Goal: Task Accomplishment & Management: Complete application form

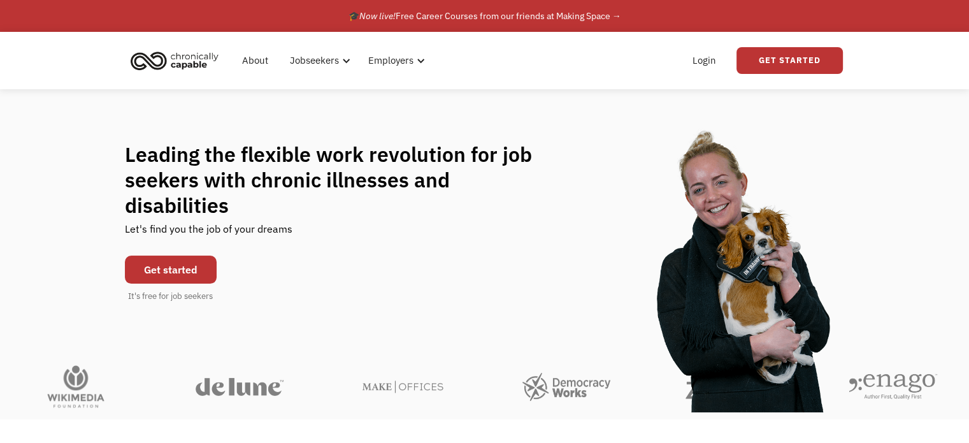
click at [180, 256] on link "Get started" at bounding box center [171, 270] width 92 height 28
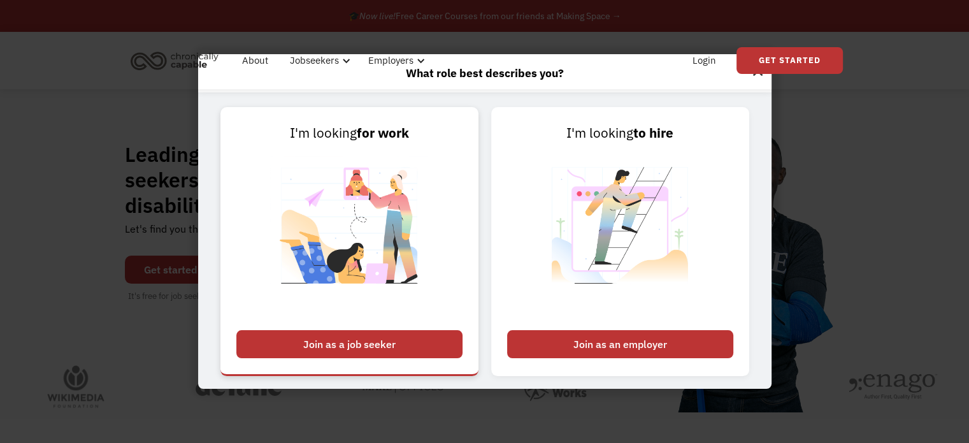
click at [377, 357] on div "Join as a job seeker" at bounding box center [349, 344] width 226 height 28
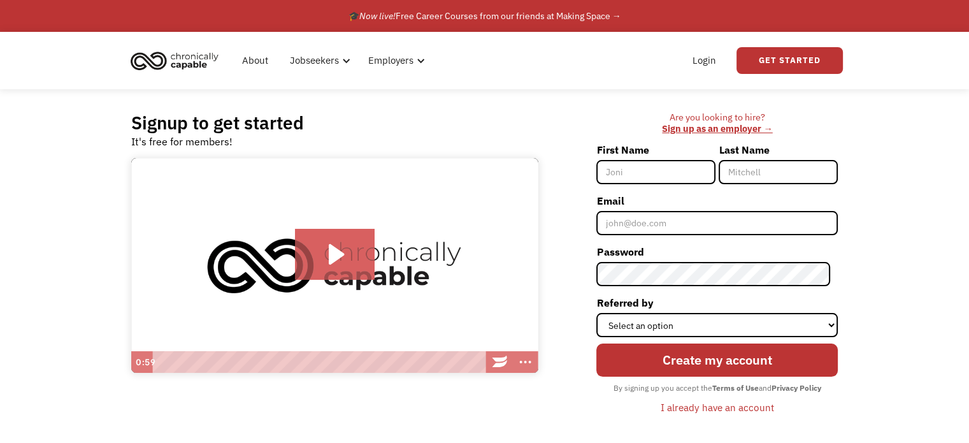
drag, startPoint x: 978, startPoint y: 157, endPoint x: 975, endPoint y: 133, distance: 25.1
click at [969, 133] on html "What role best describes you? I'm looking for work Join as a job seeker I'm loo…" at bounding box center [484, 221] width 969 height 443
click at [663, 173] on input "First Name" at bounding box center [656, 172] width 119 height 24
type input "Lyndsey"
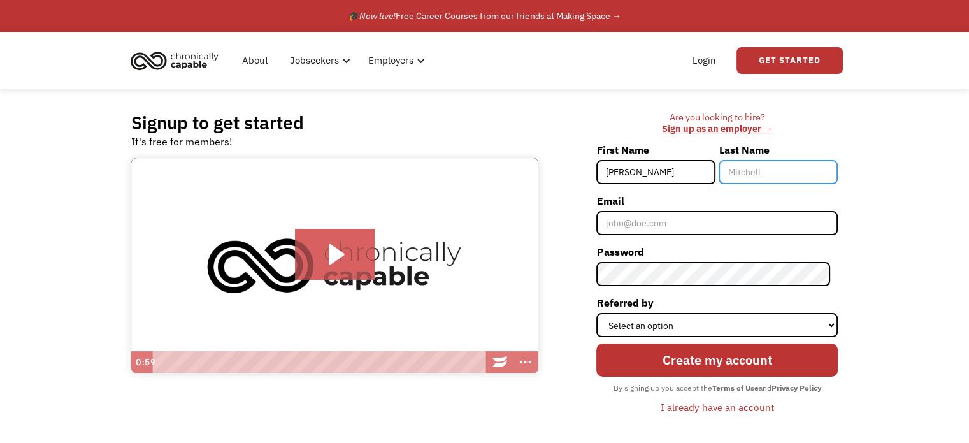
type input "Skelton"
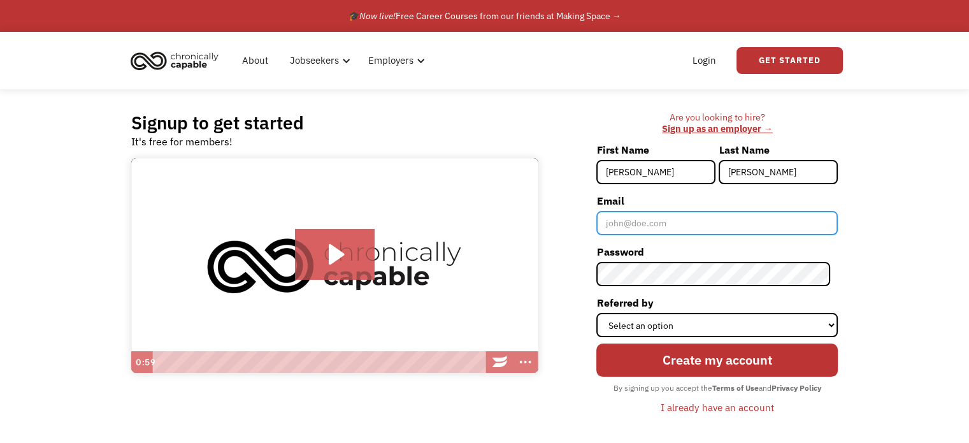
click at [673, 220] on input "Email" at bounding box center [718, 223] width 242 height 24
type input "[EMAIL_ADDRESS][DOMAIN_NAME]"
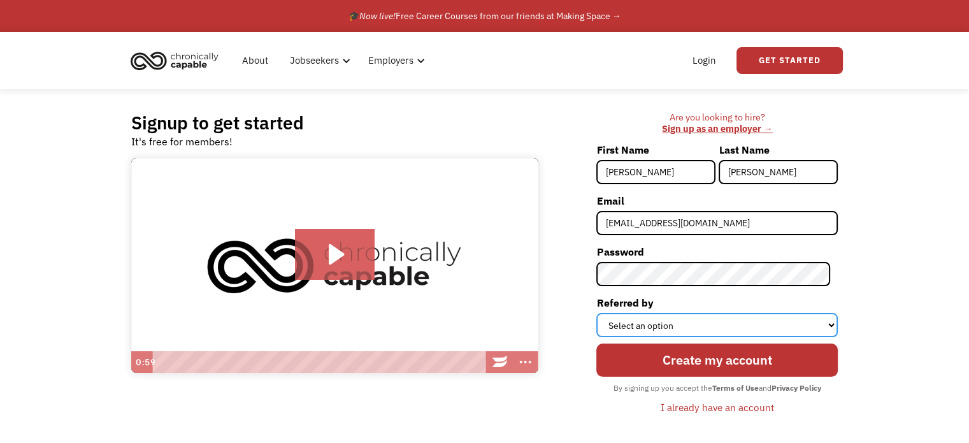
click at [779, 326] on select "Select an option Instagram Facebook Twitter Search Engine News Article Word of …" at bounding box center [718, 325] width 242 height 24
select select "Search Engine"
click at [604, 313] on select "Select an option Instagram Facebook Twitter Search Engine News Article Word of …" at bounding box center [718, 325] width 242 height 24
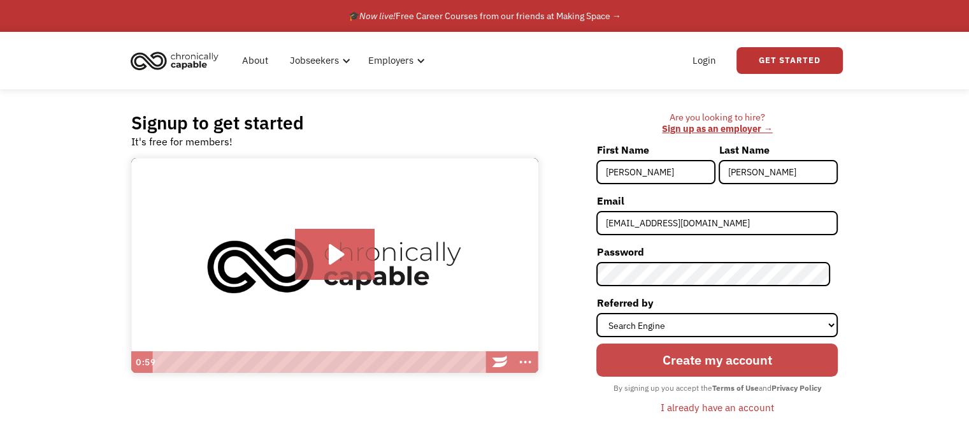
click at [724, 361] on input "Create my account" at bounding box center [718, 360] width 242 height 33
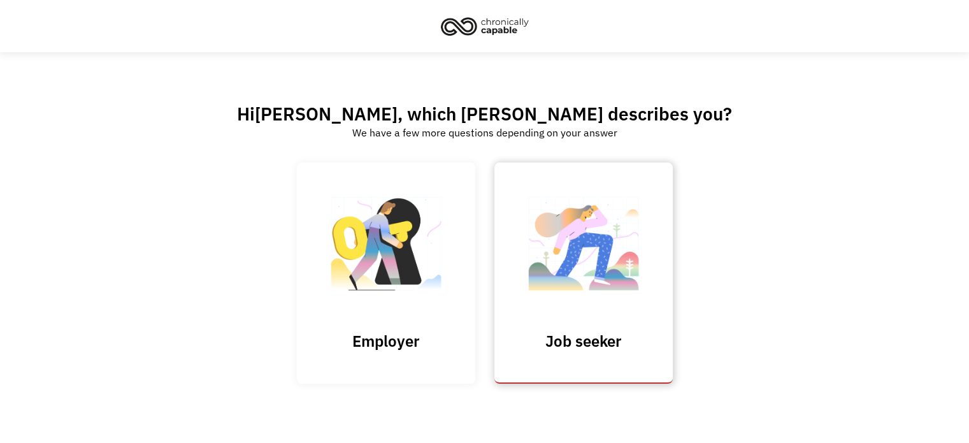
click at [617, 326] on link "Job seeker" at bounding box center [584, 273] width 178 height 221
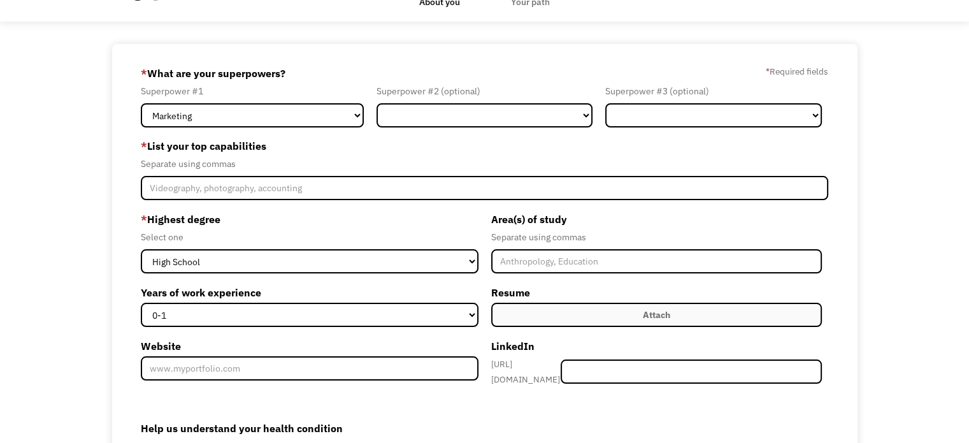
scroll to position [42, 0]
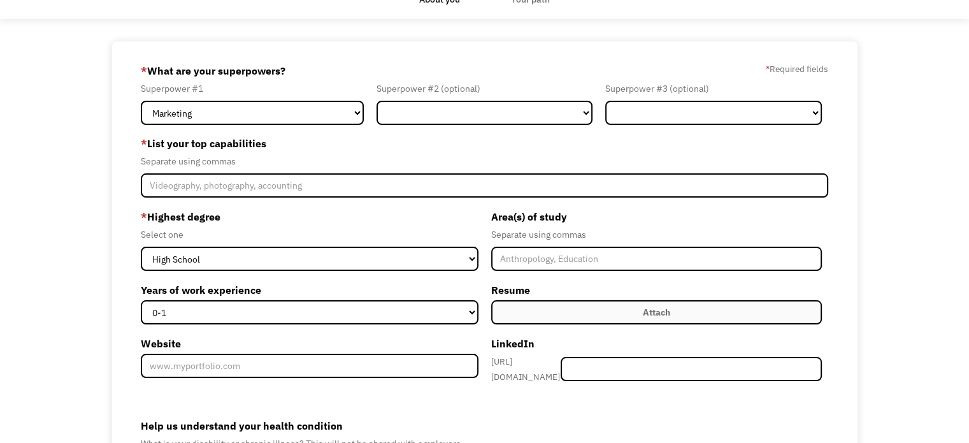
drag, startPoint x: 978, startPoint y: 157, endPoint x: 968, endPoint y: 185, distance: 30.1
click at [968, 185] on html "1 About you 2 Your path Dashboard 68c6c967857961a4eb30f45b lyndseycolgan@gmail.…" at bounding box center [484, 179] width 969 height 443
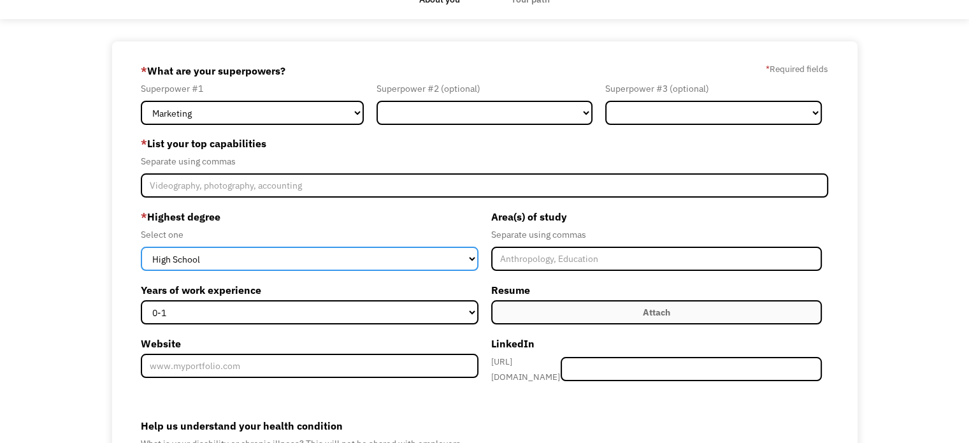
click at [421, 268] on select "High School Associates Bachelors Master's PhD" at bounding box center [309, 259] width 337 height 24
select select "associates"
click at [141, 247] on select "High School Associates Bachelors Master's PhD" at bounding box center [309, 259] width 337 height 24
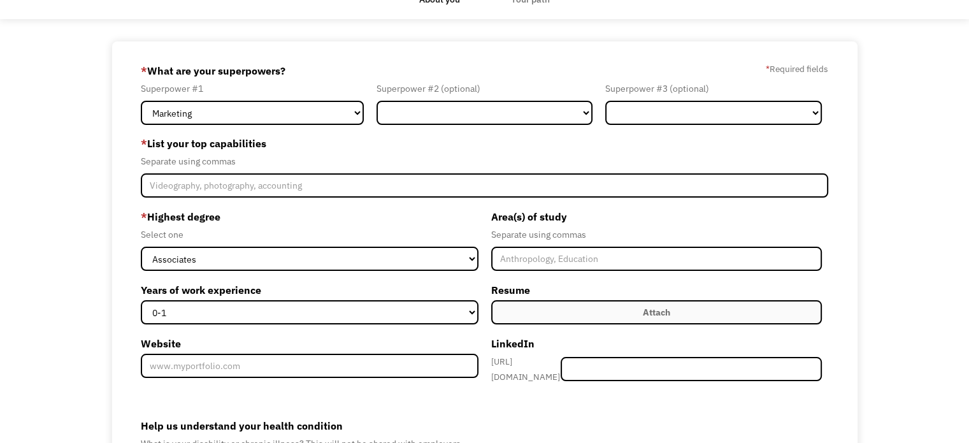
click at [405, 218] on label "* Highest degree" at bounding box center [309, 217] width 337 height 20
